Goal: Information Seeking & Learning: Learn about a topic

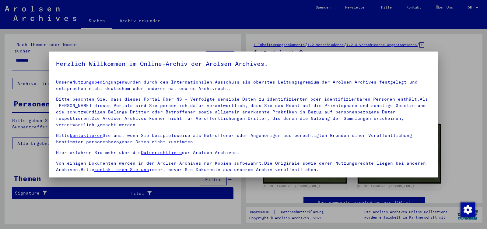
scroll to position [51, 0]
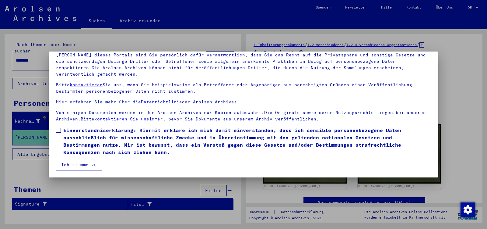
click at [56, 128] on span at bounding box center [58, 130] width 5 height 5
click at [70, 166] on button "Ich stimme zu" at bounding box center [79, 165] width 46 height 12
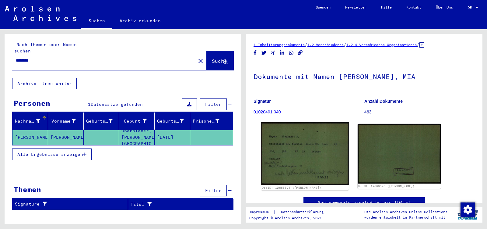
click at [300, 167] on img at bounding box center [304, 153] width 87 height 63
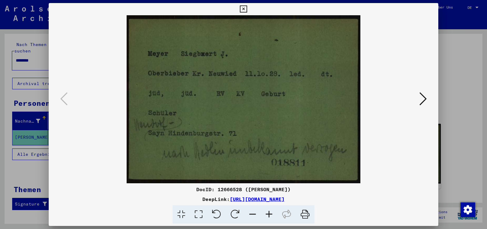
click at [247, 8] on icon at bounding box center [243, 8] width 7 height 7
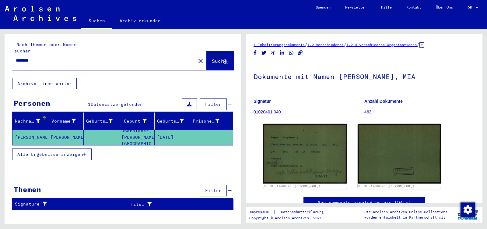
click at [424, 45] on icon at bounding box center [422, 44] width 5 height 5
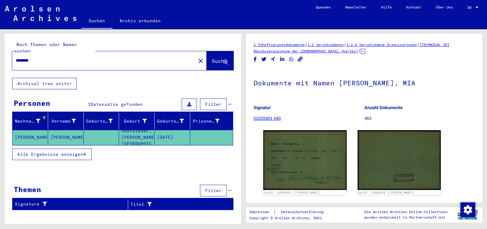
click at [312, 53] on link "[TECHNICAL_ID] Reichsvereinigung der [DEMOGRAPHIC_DATA] (Kartei)" at bounding box center [352, 47] width 196 height 11
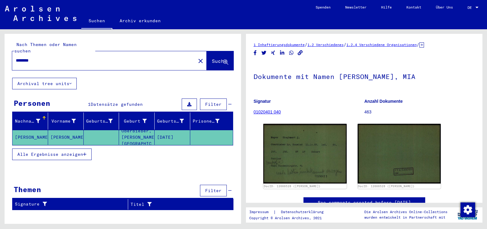
click at [424, 45] on icon at bounding box center [422, 44] width 5 height 5
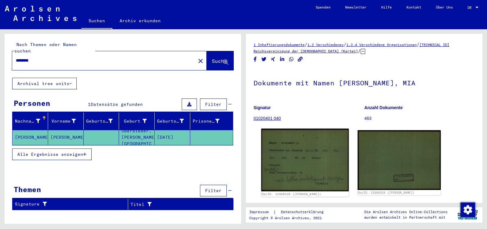
click at [284, 150] on img at bounding box center [304, 160] width 87 height 63
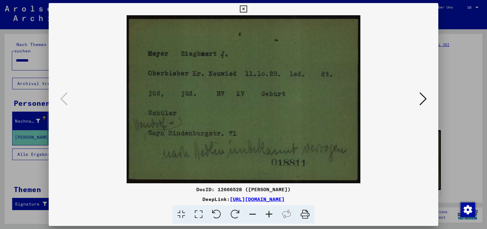
click at [421, 100] on icon at bounding box center [423, 98] width 7 height 15
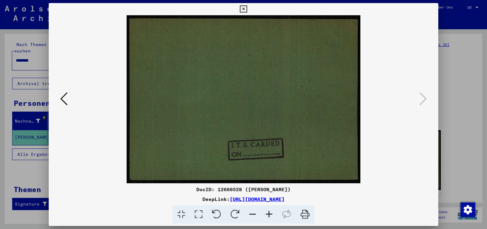
click at [247, 10] on icon at bounding box center [243, 8] width 7 height 7
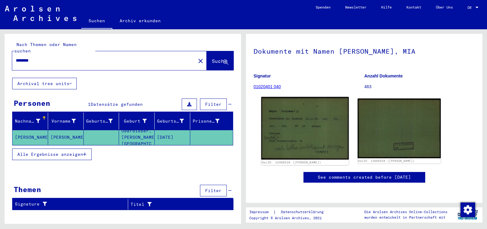
scroll to position [32, 0]
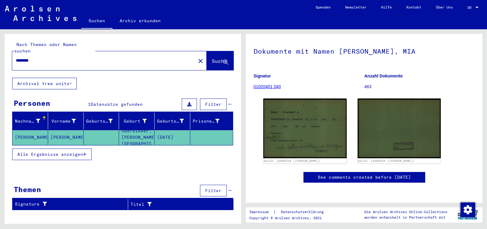
click at [262, 87] on link "01020401 040" at bounding box center [267, 86] width 27 height 5
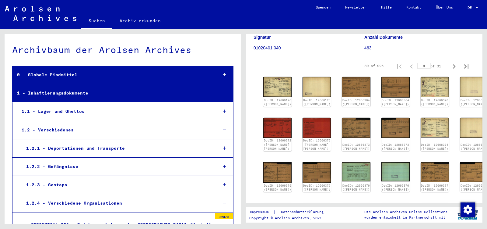
scroll to position [96, 0]
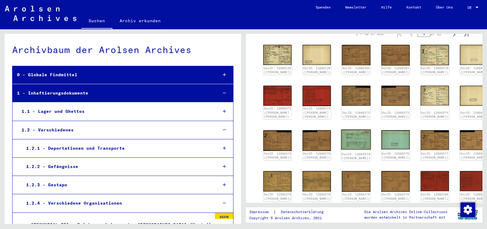
click at [347, 144] on img at bounding box center [356, 139] width 30 height 20
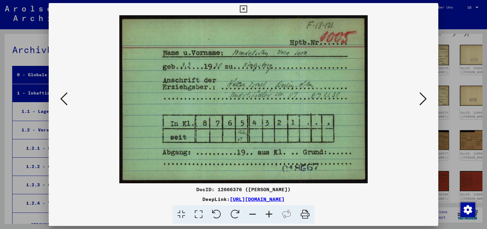
click at [425, 97] on icon at bounding box center [423, 98] width 7 height 15
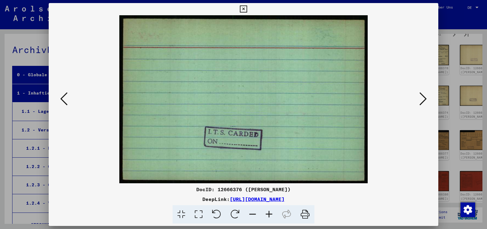
click at [66, 103] on icon at bounding box center [63, 98] width 7 height 15
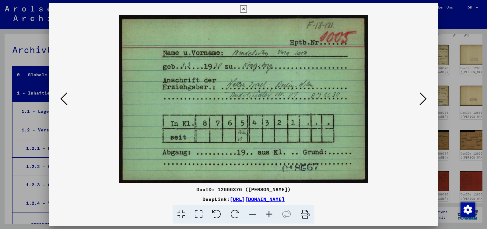
click at [247, 8] on icon at bounding box center [243, 8] width 7 height 7
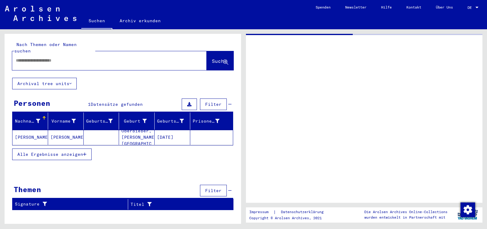
type input "********"
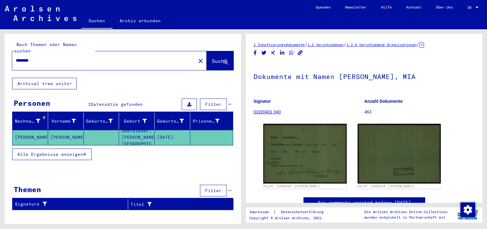
click at [265, 111] on link "01020401 040" at bounding box center [267, 111] width 27 height 5
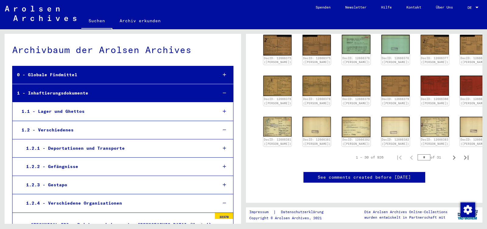
scroll to position [224, 0]
click at [452, 153] on icon "Next page" at bounding box center [454, 157] width 9 height 9
type input "*"
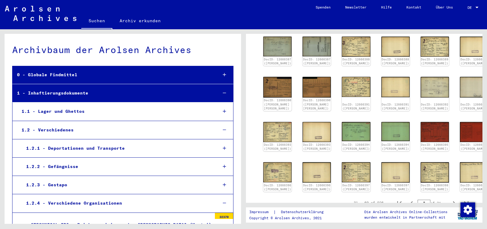
scroll to position [164, 0]
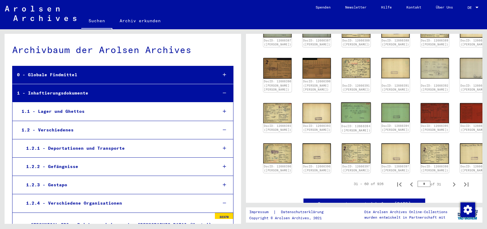
click at [347, 122] on img at bounding box center [356, 112] width 30 height 20
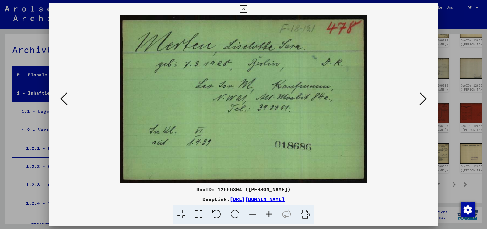
click at [423, 98] on icon at bounding box center [423, 98] width 7 height 15
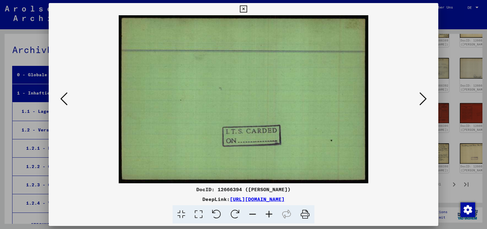
click at [62, 99] on icon at bounding box center [63, 98] width 7 height 15
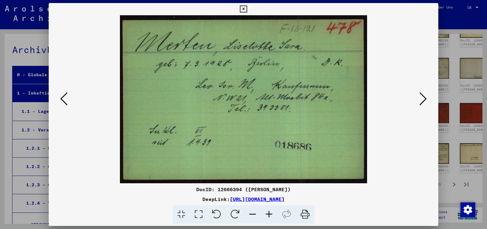
click at [247, 9] on icon at bounding box center [243, 8] width 7 height 7
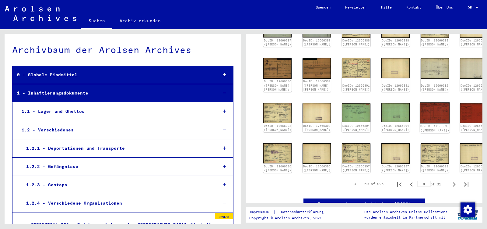
click at [420, 123] on img at bounding box center [435, 112] width 30 height 21
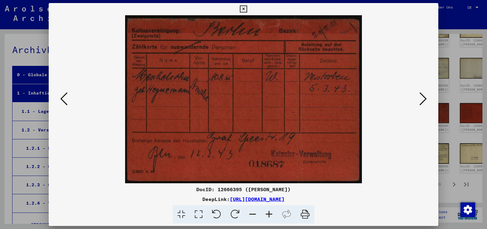
click at [421, 101] on icon at bounding box center [423, 98] width 7 height 15
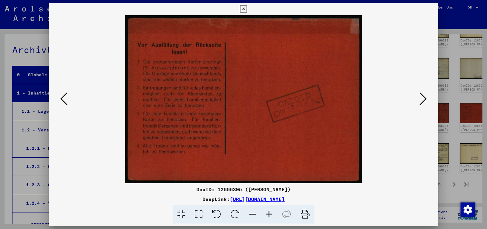
click at [421, 101] on icon at bounding box center [423, 98] width 7 height 15
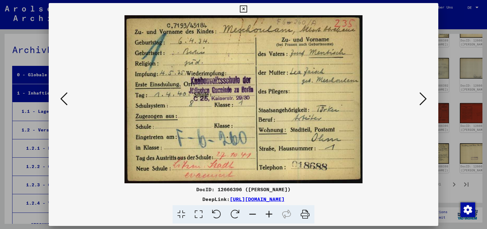
click at [421, 101] on icon at bounding box center [423, 98] width 7 height 15
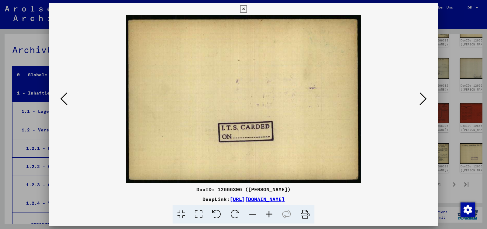
click at [247, 6] on icon at bounding box center [243, 8] width 7 height 7
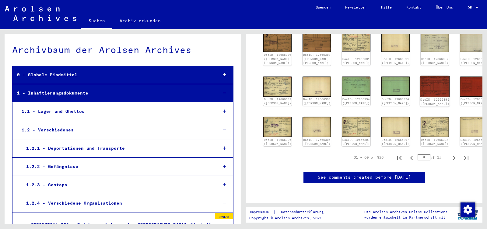
scroll to position [260, 0]
click at [453, 156] on icon "Next page" at bounding box center [454, 158] width 3 height 4
type input "*"
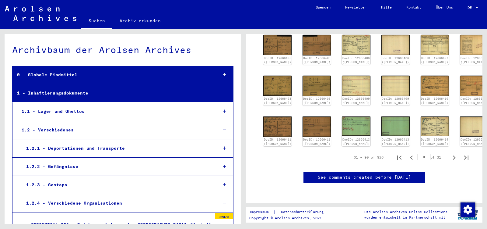
scroll to position [188, 0]
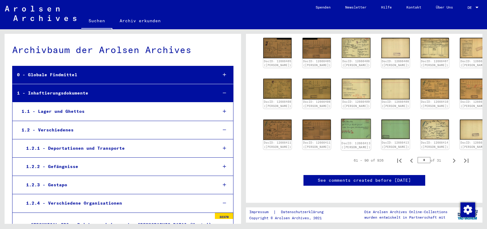
click at [342, 139] on img at bounding box center [356, 129] width 30 height 20
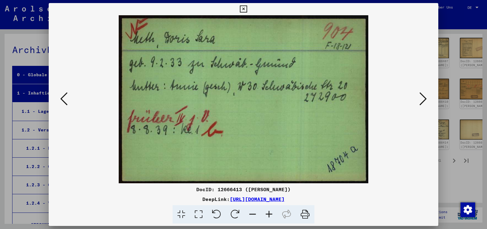
click at [423, 97] on icon at bounding box center [423, 98] width 7 height 15
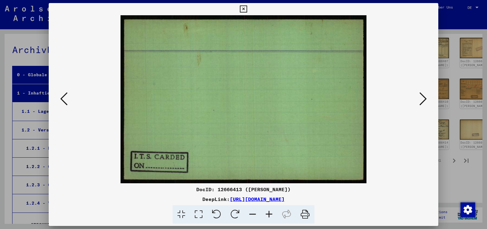
click at [247, 6] on icon at bounding box center [243, 8] width 7 height 7
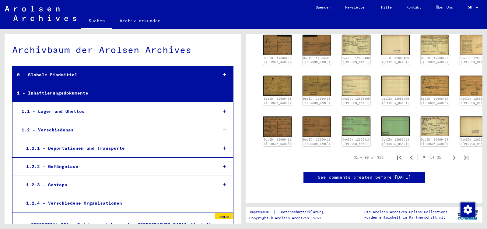
scroll to position [220, 0]
click at [450, 153] on icon "Next page" at bounding box center [454, 157] width 9 height 9
type input "*"
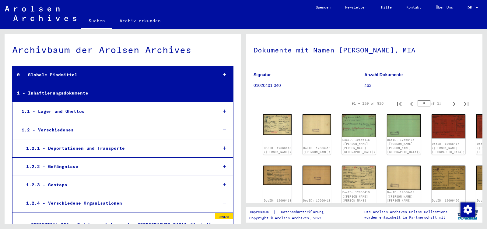
scroll to position [0, 0]
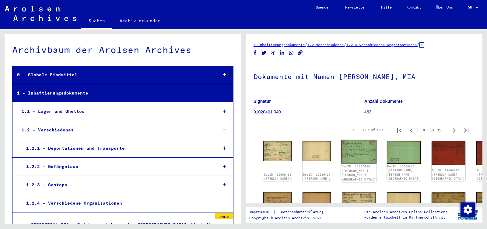
click at [341, 147] on img at bounding box center [359, 152] width 36 height 24
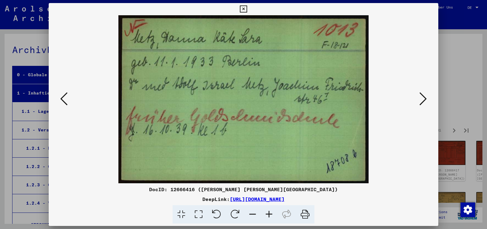
click at [426, 101] on icon at bounding box center [423, 98] width 7 height 15
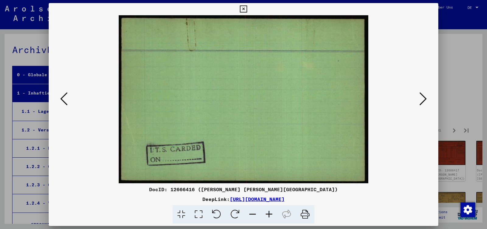
click at [68, 100] on button at bounding box center [63, 98] width 11 height 17
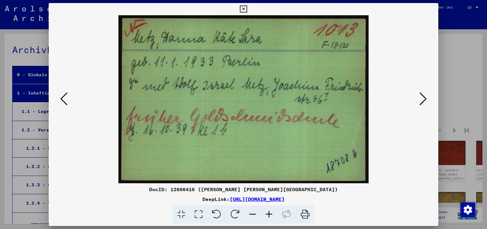
click at [247, 9] on icon at bounding box center [243, 8] width 7 height 7
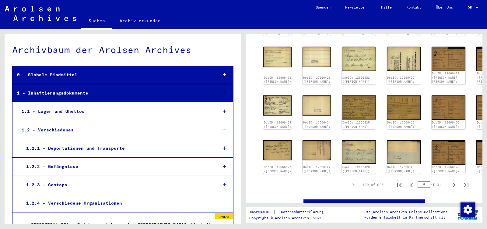
scroll to position [192, 0]
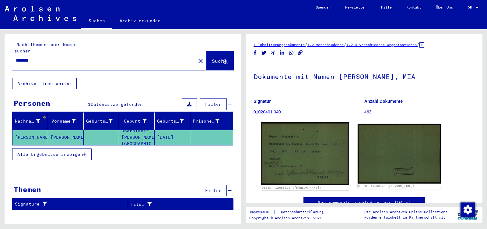
click at [270, 147] on img at bounding box center [304, 153] width 87 height 63
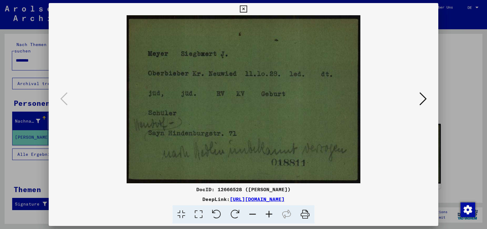
click at [247, 9] on icon at bounding box center [243, 8] width 7 height 7
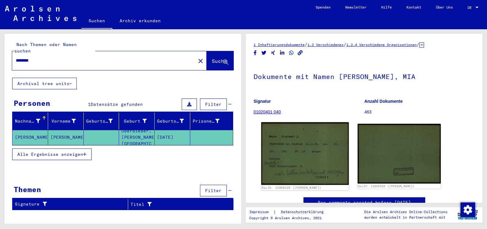
click at [324, 165] on img at bounding box center [304, 153] width 87 height 63
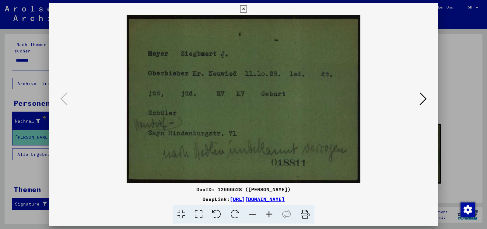
click at [247, 9] on icon at bounding box center [243, 8] width 7 height 7
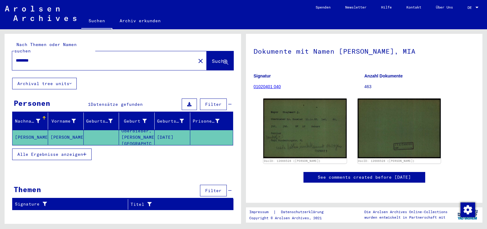
scroll to position [64, 0]
